Goal: Check status: Check status

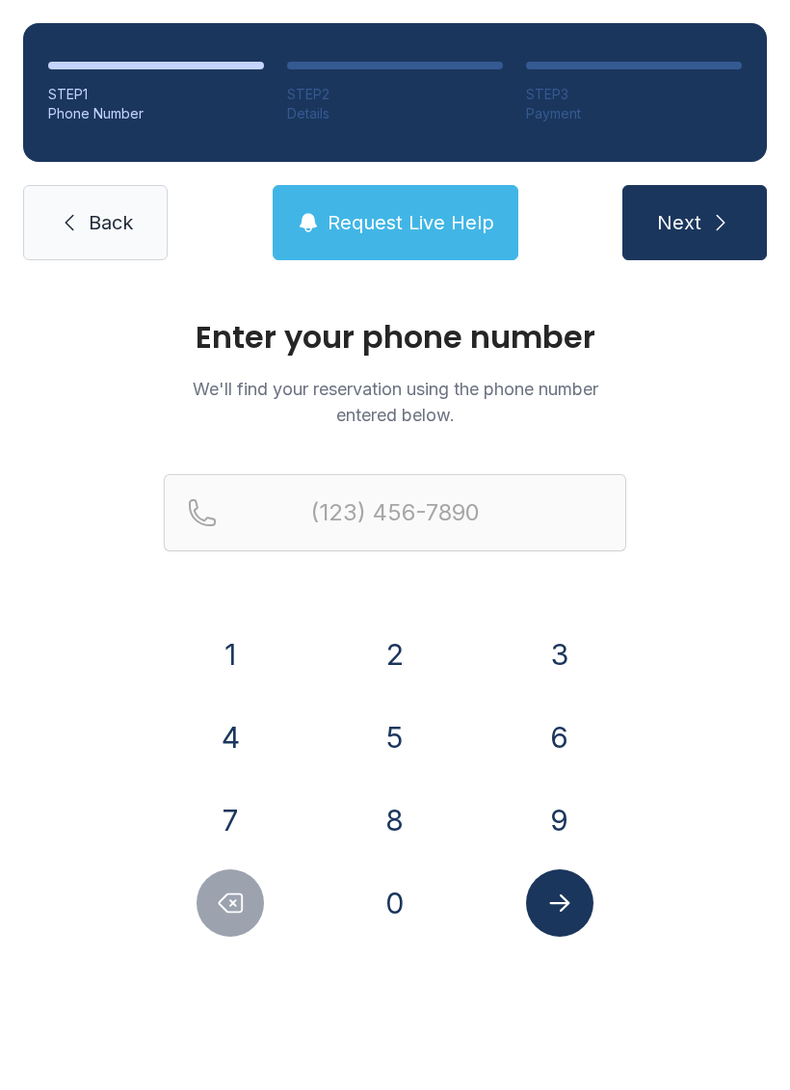
click at [408, 751] on button "5" at bounding box center [394, 736] width 67 height 67
click at [407, 919] on button "0" at bounding box center [394, 902] width 67 height 67
click at [405, 643] on button "2" at bounding box center [394, 653] width 67 height 67
click at [534, 654] on button "3" at bounding box center [559, 653] width 67 height 67
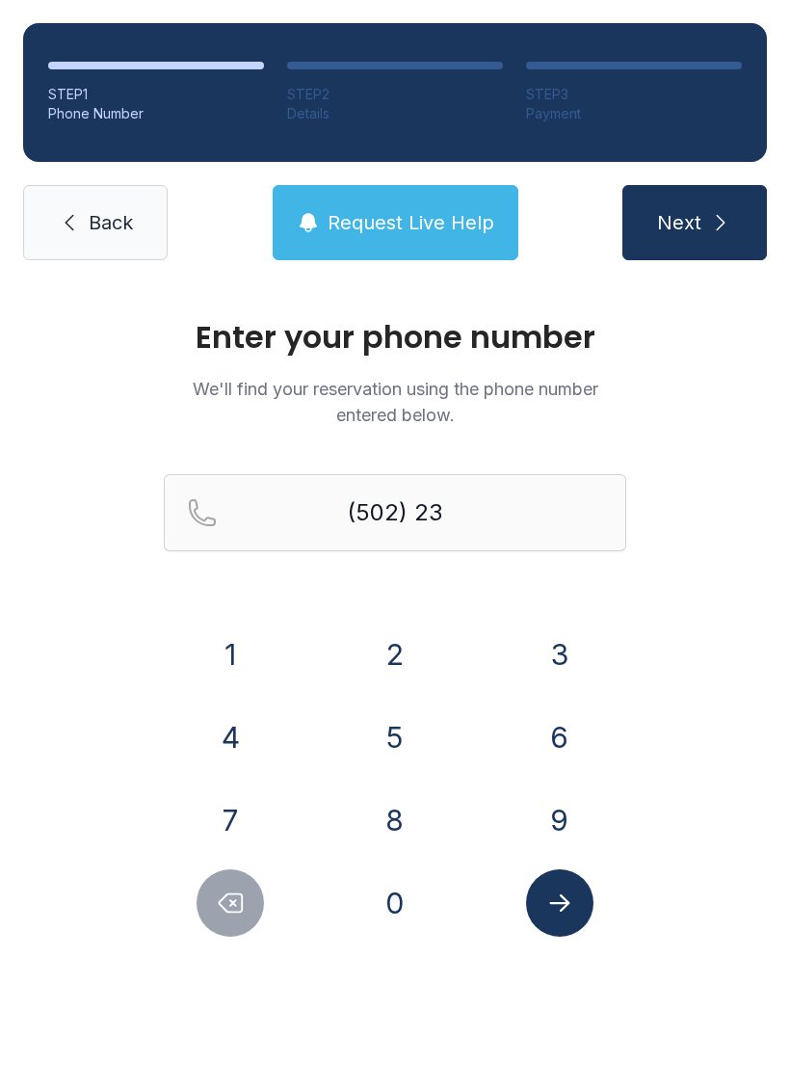
click at [377, 664] on button "2" at bounding box center [394, 653] width 67 height 67
click at [560, 749] on button "6" at bounding box center [559, 736] width 67 height 67
click at [389, 898] on button "0" at bounding box center [394, 902] width 67 height 67
click at [240, 734] on button "4" at bounding box center [230, 736] width 67 height 67
click at [532, 738] on button "6" at bounding box center [559, 736] width 67 height 67
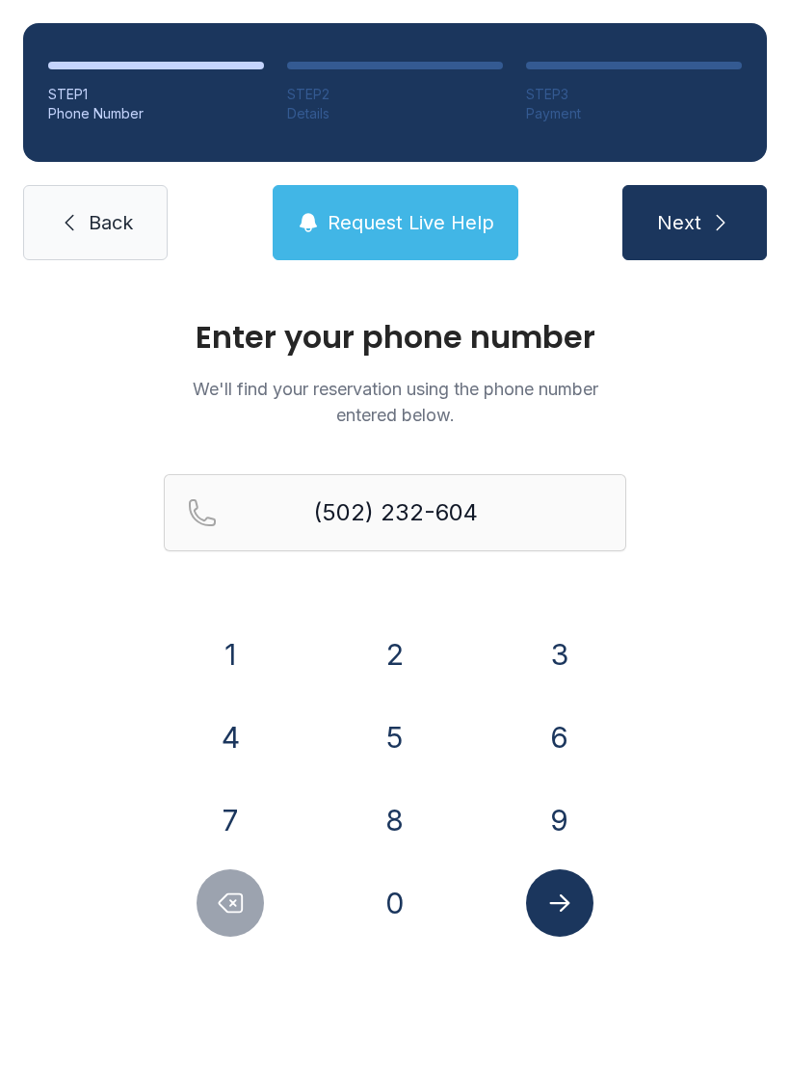
type input "[PHONE_NUMBER]"
click at [562, 889] on icon "Submit lookup form" at bounding box center [559, 902] width 29 height 29
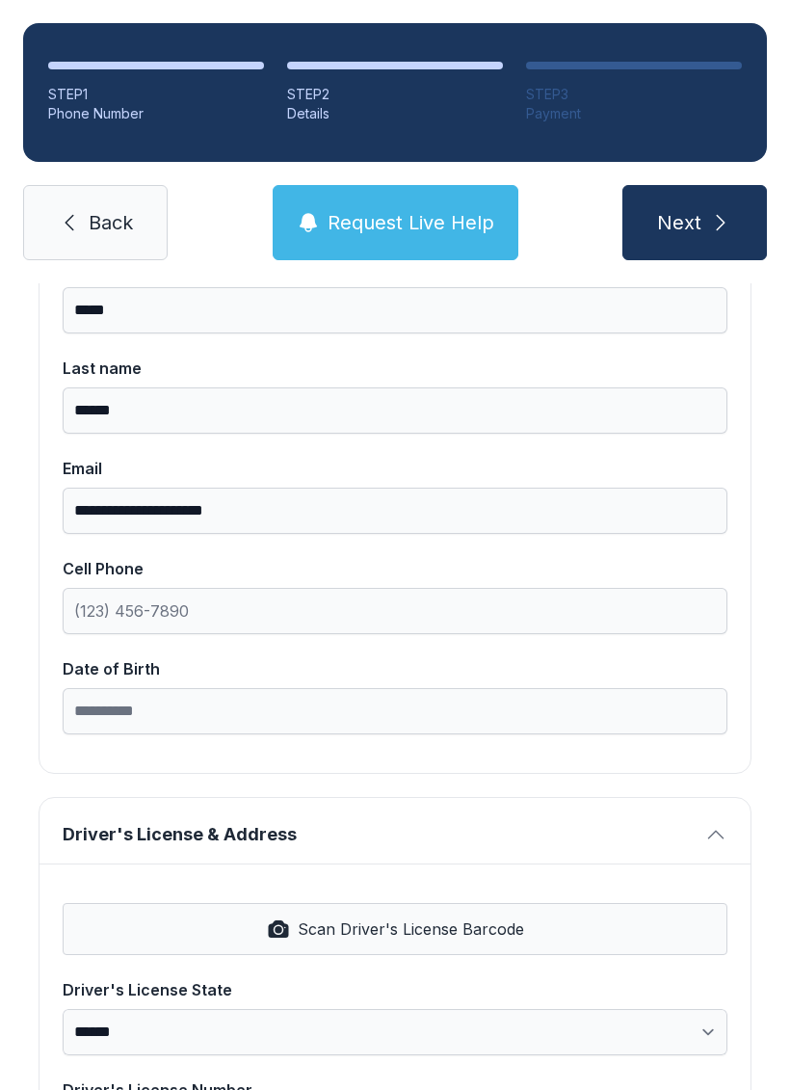
scroll to position [256, 0]
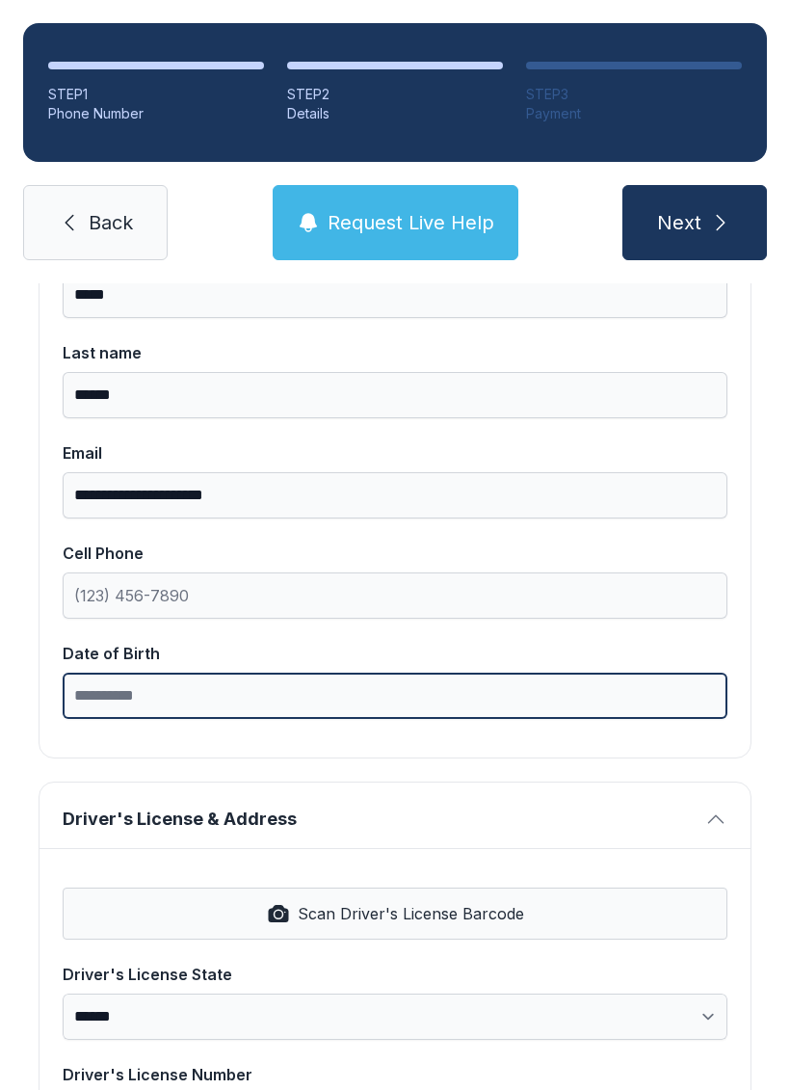
click at [148, 708] on input "Date of Birth" at bounding box center [395, 695] width 665 height 46
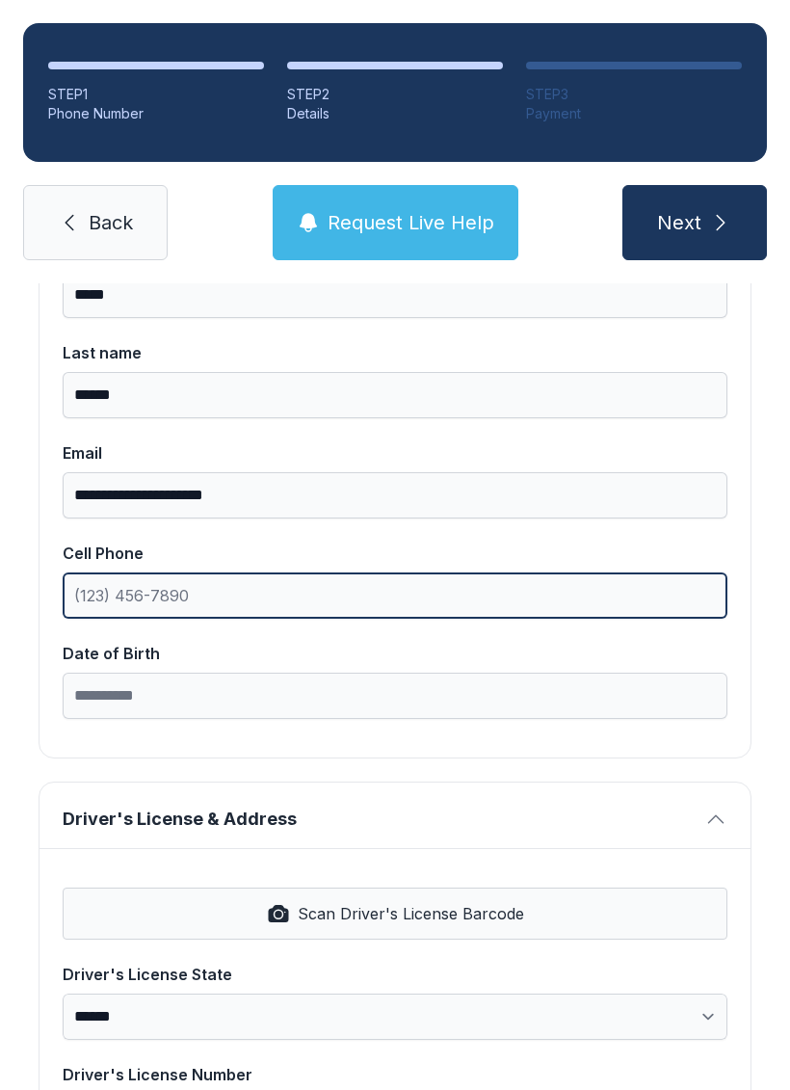
click at [213, 601] on input "Cell Phone" at bounding box center [395, 595] width 665 height 46
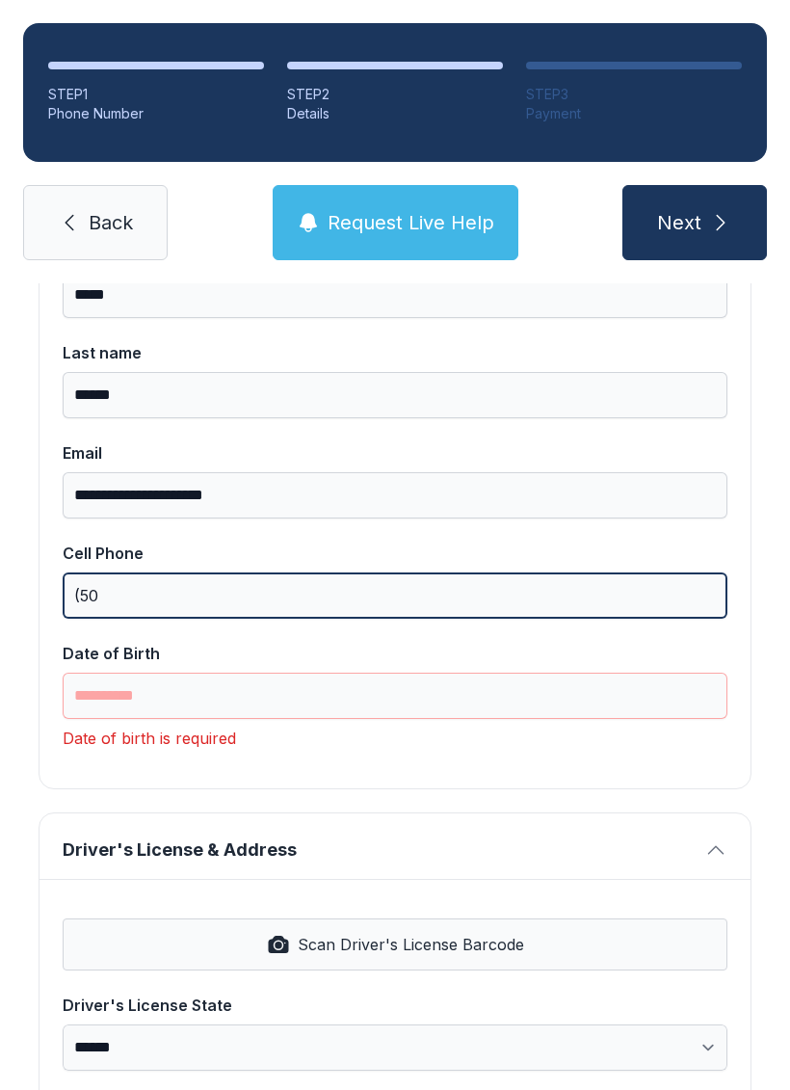
type input "(502)"
